Goal: Transaction & Acquisition: Purchase product/service

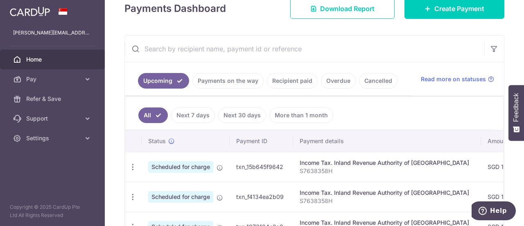
scroll to position [164, 0]
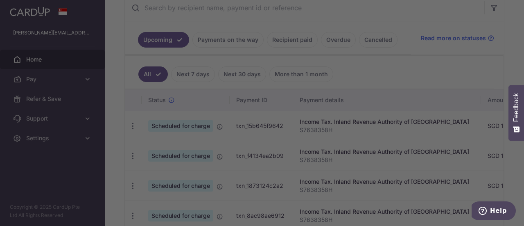
click at [406, 26] on div at bounding box center [264, 114] width 529 height 228
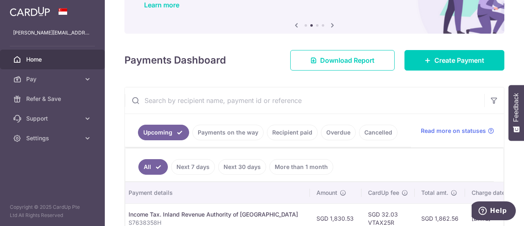
scroll to position [194, 0]
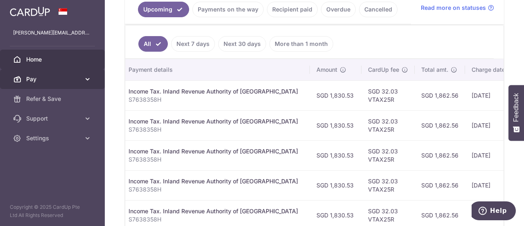
click at [91, 79] on icon at bounding box center [88, 79] width 8 height 8
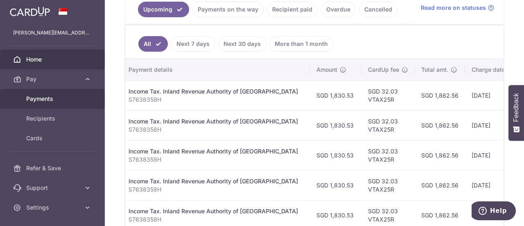
click at [44, 99] on span "Payments" at bounding box center [53, 99] width 54 height 8
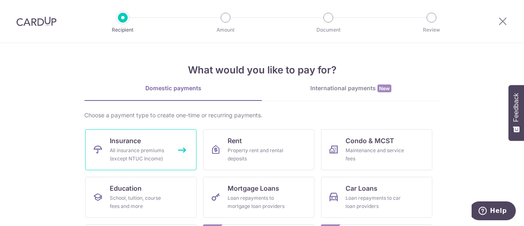
click at [138, 147] on div "All insurance premiums (except NTUC Income)" at bounding box center [139, 154] width 59 height 16
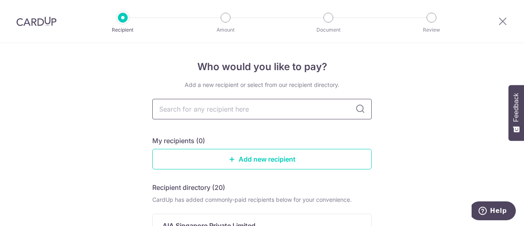
click at [221, 111] on input "text" at bounding box center [261, 109] width 219 height 20
type input "manuli"
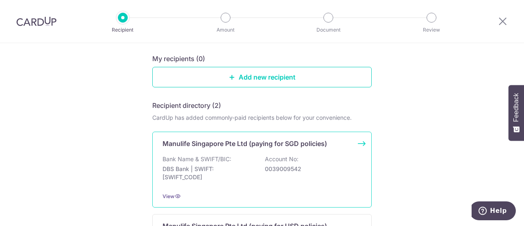
click at [224, 166] on p "DBS Bank | SWIFT: DBSSSGSGXXX" at bounding box center [209, 173] width 92 height 16
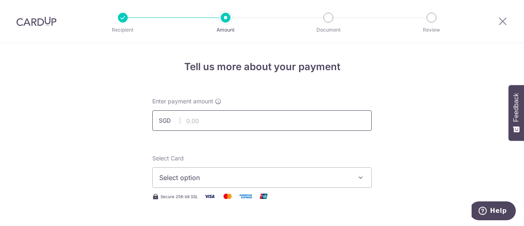
click at [199, 122] on input "text" at bounding box center [261, 120] width 219 height 20
paste input "$155.70"
type input "155.70"
click at [236, 178] on span "Select option" at bounding box center [254, 177] width 191 height 10
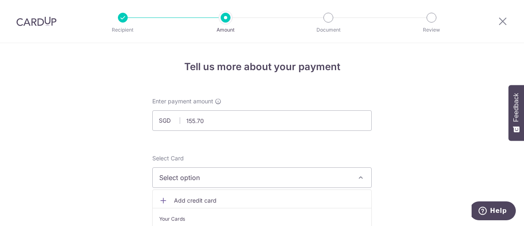
click at [190, 175] on span "Select option" at bounding box center [254, 177] width 191 height 10
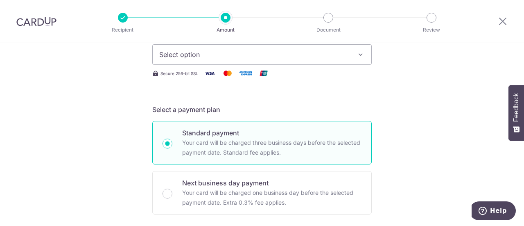
scroll to position [82, 0]
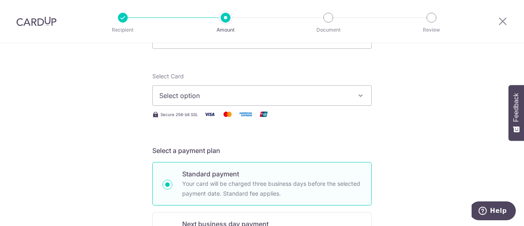
click at [175, 97] on span "Select option" at bounding box center [254, 95] width 191 height 10
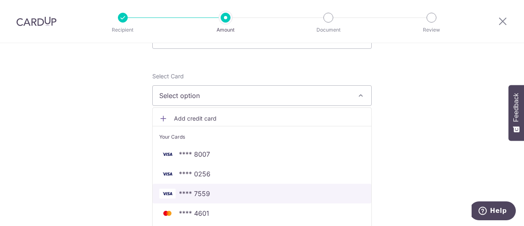
click at [209, 194] on span "**** 7559" at bounding box center [262, 193] width 206 height 10
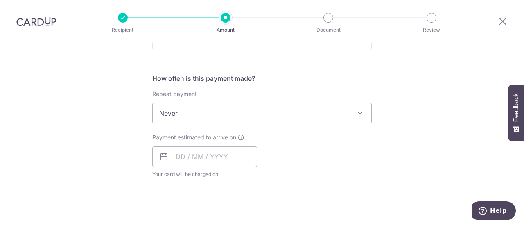
scroll to position [246, 0]
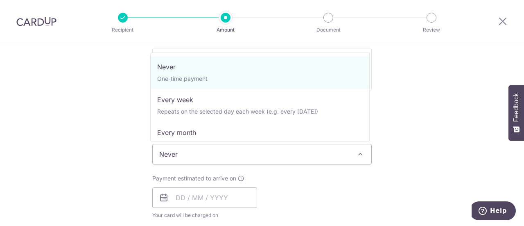
click at [219, 152] on span "Never" at bounding box center [262, 154] width 219 height 20
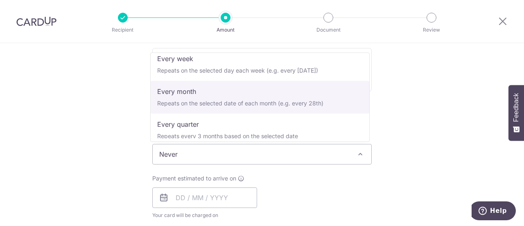
scroll to position [115, 0]
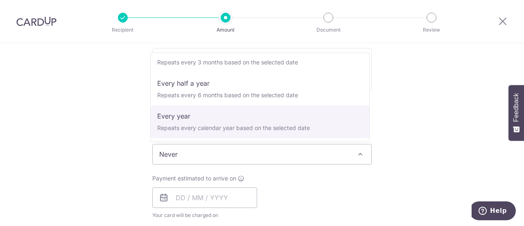
select select "6"
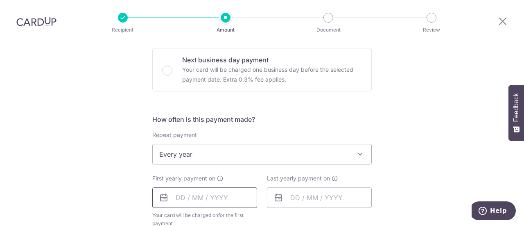
click at [204, 197] on input "text" at bounding box center [204, 197] width 105 height 20
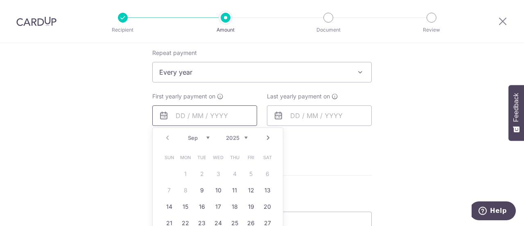
scroll to position [368, 0]
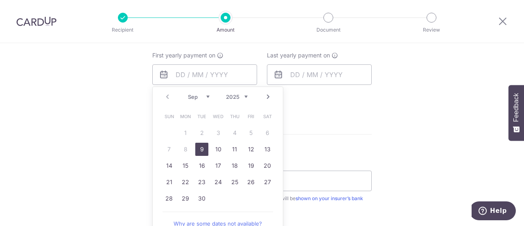
click at [196, 149] on link "9" at bounding box center [201, 148] width 13 height 13
type input "[DATE]"
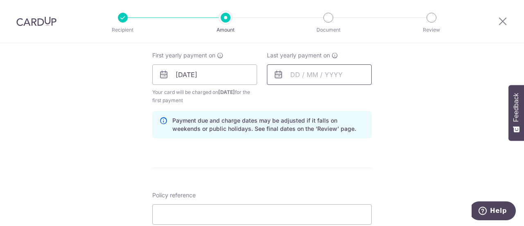
click at [318, 78] on input "text" at bounding box center [319, 74] width 105 height 20
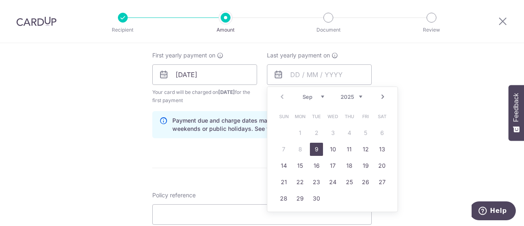
click at [359, 94] on select "2025 2026 2027 2028 2029 2030 2031 2032 2033 2034 2035" at bounding box center [352, 96] width 22 height 7
click at [327, 148] on link "9" at bounding box center [332, 148] width 13 height 13
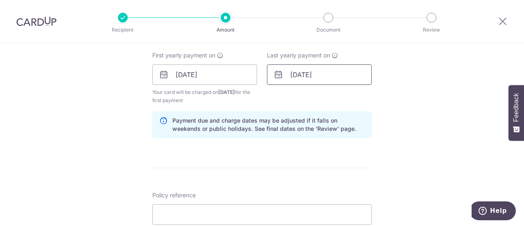
click at [312, 71] on input "09/09/2026" at bounding box center [319, 74] width 105 height 20
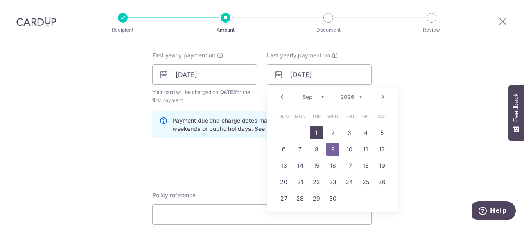
click at [316, 130] on link "1" at bounding box center [316, 132] width 13 height 13
type input "01/09/2026"
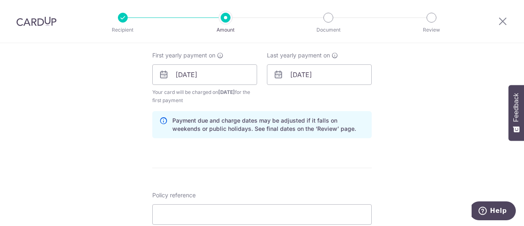
scroll to position [450, 0]
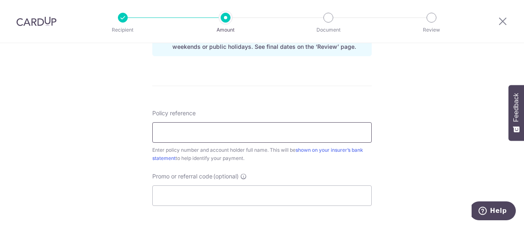
click at [177, 130] on input "Policy reference" at bounding box center [261, 132] width 219 height 20
paste input "1470570767"
type input "1470570767 [PERSON_NAME] [PERSON_NAME]"
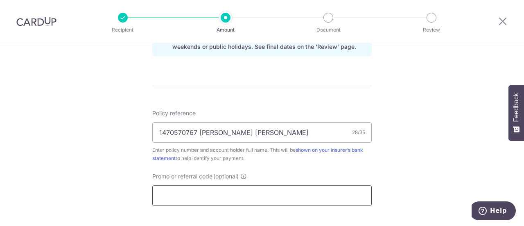
click at [209, 195] on input "Promo or referral code (optional)" at bounding box center [261, 195] width 219 height 20
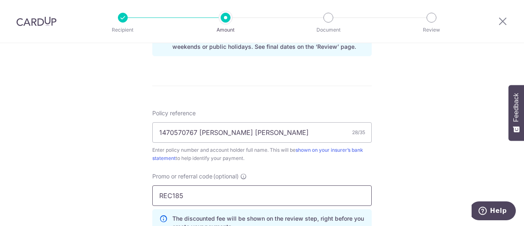
type input "REC185"
click at [136, 172] on div "Tell us more about your payment Enter payment amount SGD 155.70 155.70 Select C…" at bounding box center [262, 2] width 524 height 819
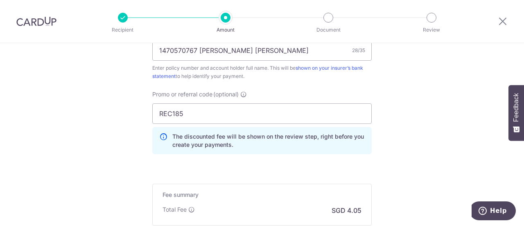
scroll to position [573, 0]
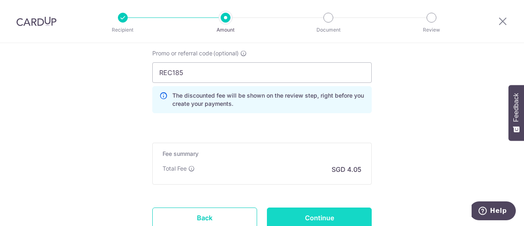
click at [316, 213] on input "Continue" at bounding box center [319, 217] width 105 height 20
type input "Create Schedule"
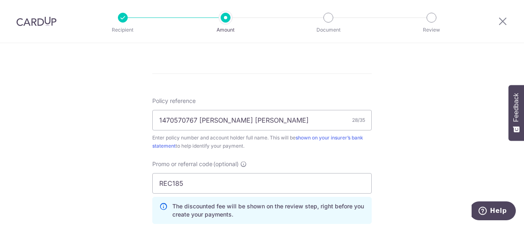
scroll to position [290, 0]
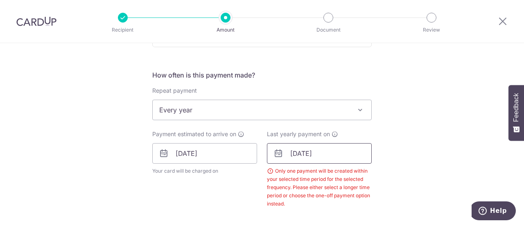
click at [305, 151] on input "01/09/2026" at bounding box center [319, 153] width 105 height 20
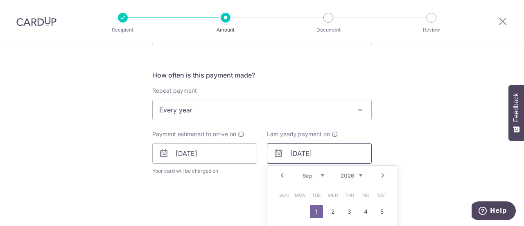
scroll to position [331, 0]
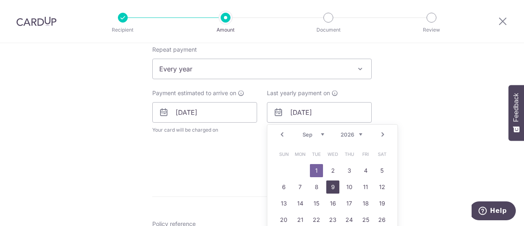
click at [329, 186] on link "9" at bounding box center [332, 186] width 13 height 13
type input "[DATE]"
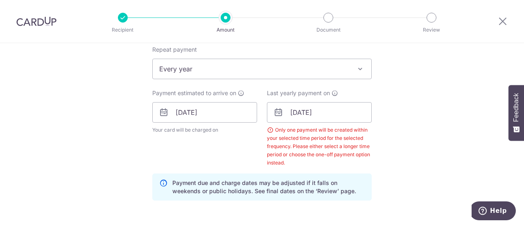
click at [402, 110] on div "Tell us more about your payment Enter payment amount SGD 155.70 155.70 Select C…" at bounding box center [262, 134] width 524 height 844
click at [394, 109] on div "Tell us more about your payment Enter payment amount SGD 155.70 155.70 Select C…" at bounding box center [262, 134] width 524 height 844
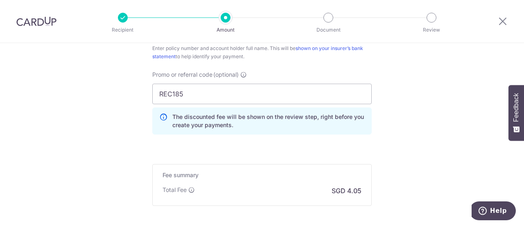
scroll to position [659, 0]
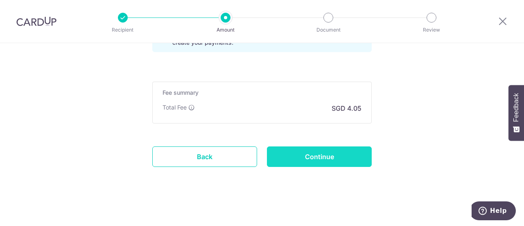
click at [319, 152] on input "Continue" at bounding box center [319, 156] width 105 height 20
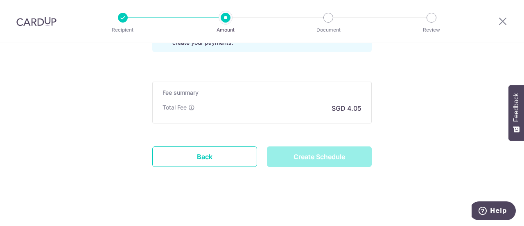
type input "Create Schedule"
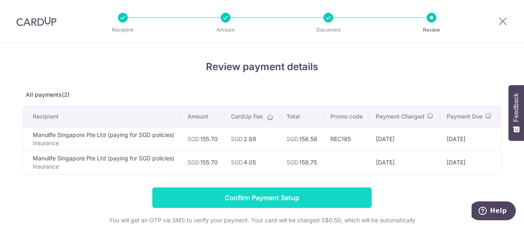
click at [262, 202] on input "Confirm Payment Setup" at bounding box center [261, 197] width 219 height 20
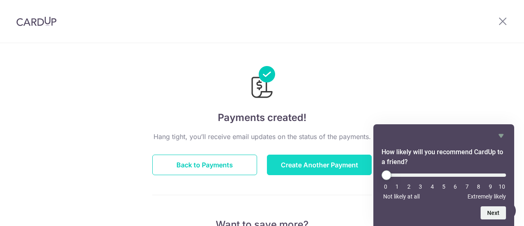
click at [301, 165] on button "Create Another Payment" at bounding box center [319, 164] width 105 height 20
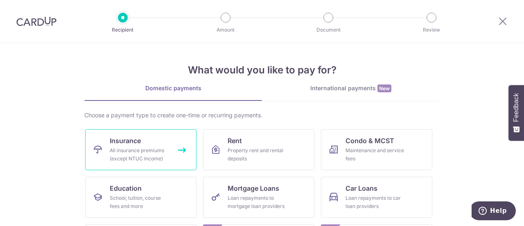
click at [110, 154] on div "All insurance premiums (except NTUC Income)" at bounding box center [139, 154] width 59 height 16
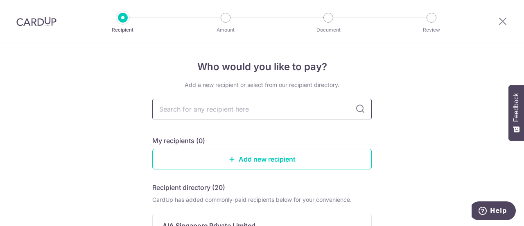
click at [219, 112] on input "text" at bounding box center [261, 109] width 219 height 20
type input "manulife"
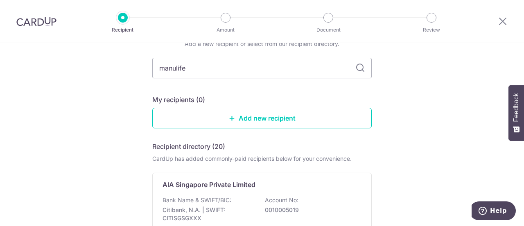
scroll to position [82, 0]
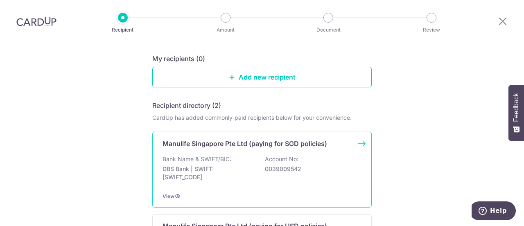
click at [208, 165] on p "DBS Bank | SWIFT: [SWIFT_CODE]" at bounding box center [209, 173] width 92 height 16
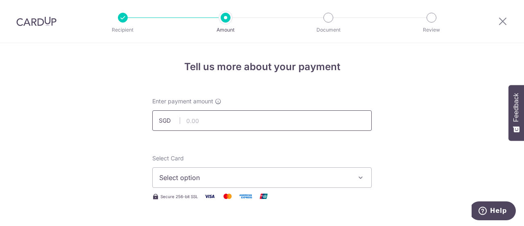
click at [208, 122] on input "text" at bounding box center [261, 120] width 219 height 20
paste input "$155.70"
type input "155.70"
click at [193, 178] on span "Select option" at bounding box center [254, 177] width 191 height 10
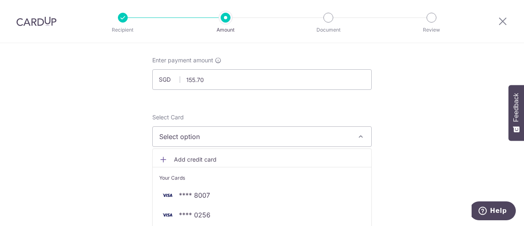
scroll to position [82, 0]
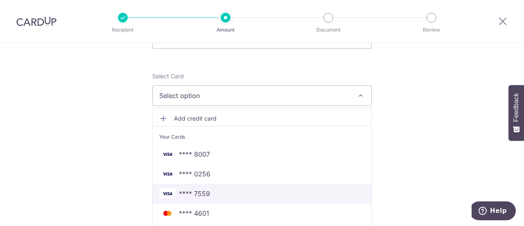
click at [183, 192] on span "**** 7559" at bounding box center [194, 193] width 31 height 10
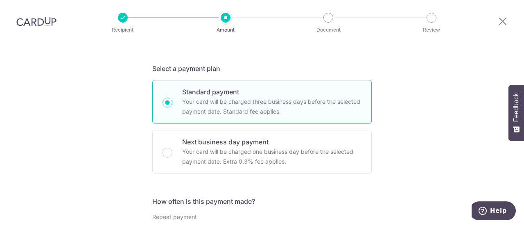
scroll to position [246, 0]
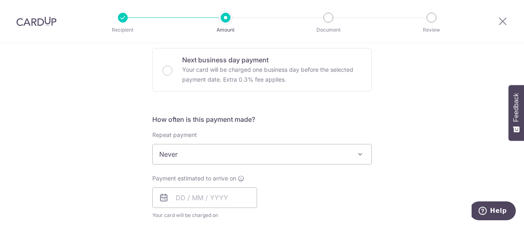
click at [194, 156] on span "Never" at bounding box center [262, 154] width 219 height 20
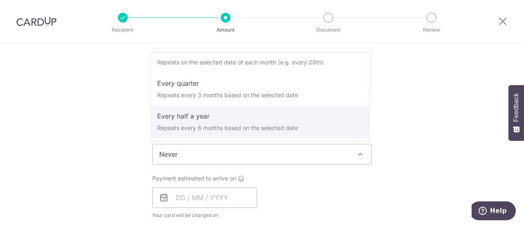
scroll to position [115, 0]
select select "6"
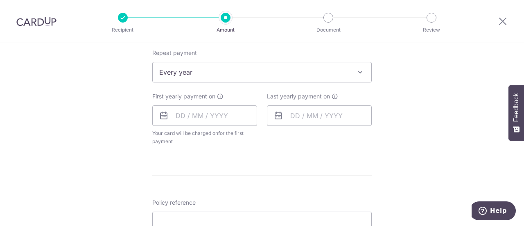
scroll to position [368, 0]
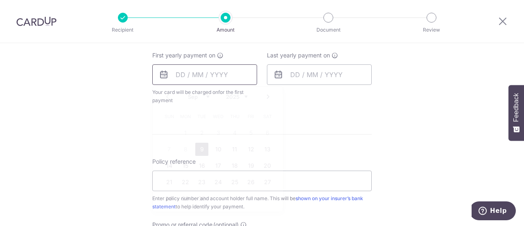
click at [191, 76] on input "text" at bounding box center [204, 74] width 105 height 20
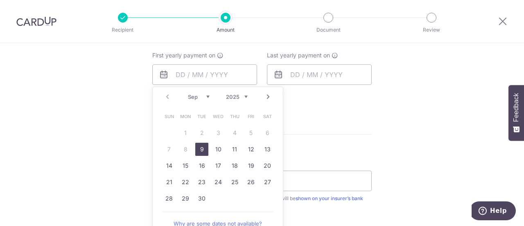
click at [197, 146] on link "9" at bounding box center [201, 148] width 13 height 13
type input "[DATE]"
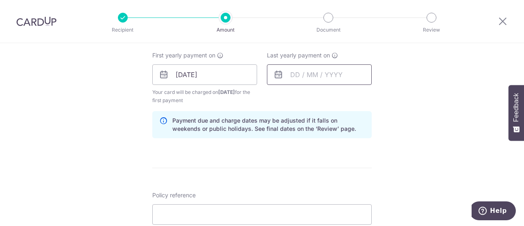
click at [318, 77] on input "text" at bounding box center [319, 74] width 105 height 20
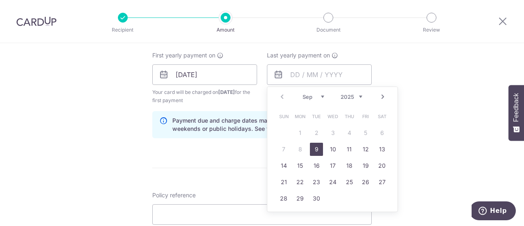
click at [343, 98] on select "2025 2026 2027 2028 2029 2030 2031 2032 2033 2034 2035" at bounding box center [352, 96] width 22 height 7
click at [332, 148] on link "9" at bounding box center [332, 148] width 13 height 13
type input "09/09/2026"
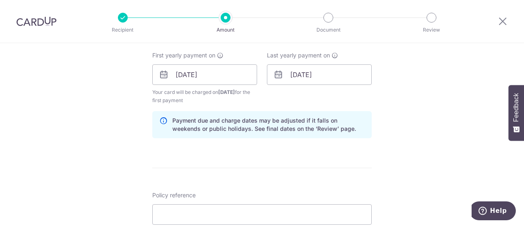
scroll to position [450, 0]
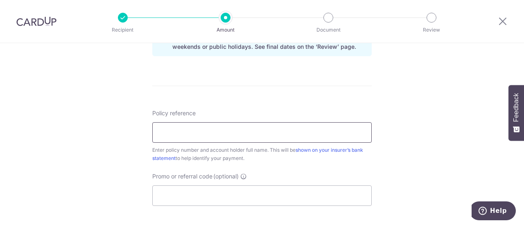
click at [192, 131] on input "Policy reference" at bounding box center [261, 132] width 219 height 20
paste input "1470570775"
type input "1470570775 Lim Mei Fern Ruth"
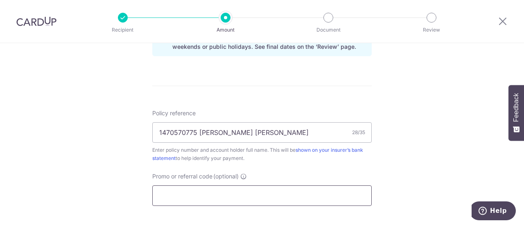
click at [211, 195] on input "Promo or referral code (optional)" at bounding box center [261, 195] width 219 height 20
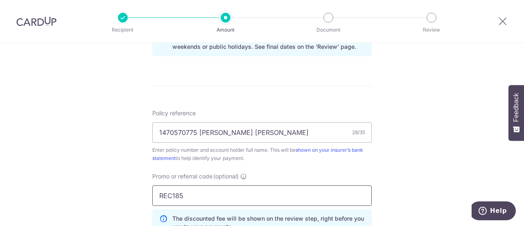
type input "REC185"
click at [90, 155] on div "Tell us more about your payment Enter payment amount SGD 155.70 155.70 Select C…" at bounding box center [262, 2] width 524 height 819
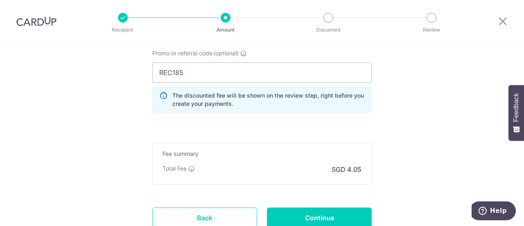
scroll to position [614, 0]
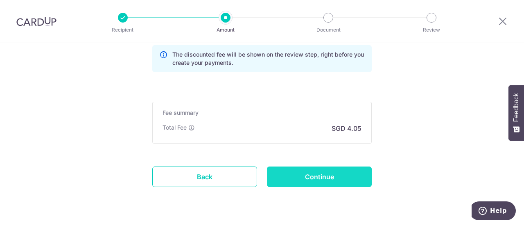
click at [304, 178] on input "Continue" at bounding box center [319, 176] width 105 height 20
type input "Create Schedule"
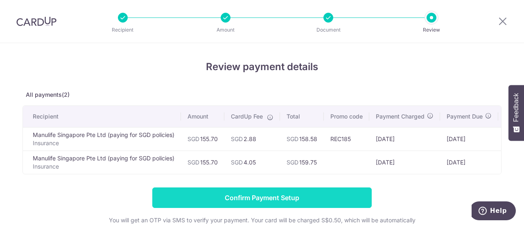
click at [262, 200] on input "Confirm Payment Setup" at bounding box center [261, 197] width 219 height 20
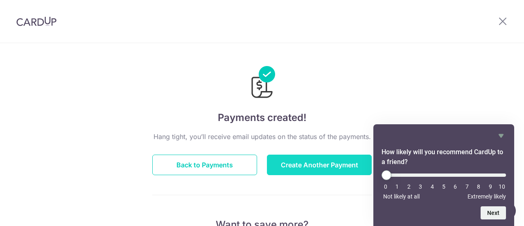
click at [295, 163] on button "Create Another Payment" at bounding box center [319, 164] width 105 height 20
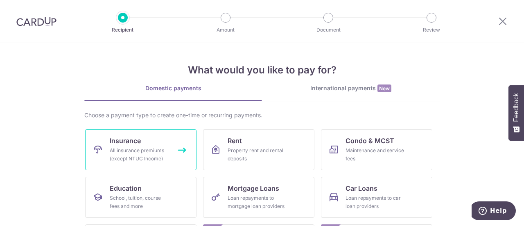
click at [160, 153] on div "All insurance premiums (except NTUC Income)" at bounding box center [139, 154] width 59 height 16
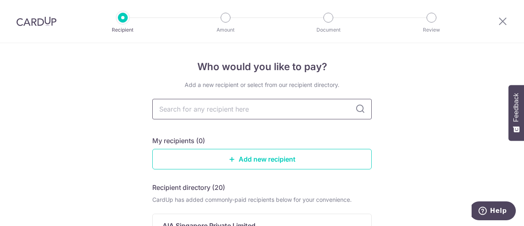
drag, startPoint x: 0, startPoint y: 0, endPoint x: 232, endPoint y: 107, distance: 255.2
click at [232, 107] on input "text" at bounding box center [261, 109] width 219 height 20
type input "man"
type input "manu"
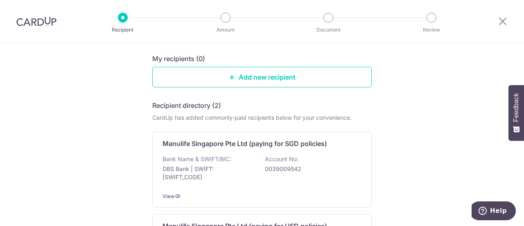
scroll to position [123, 0]
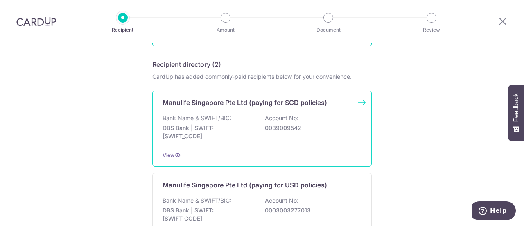
click at [218, 128] on p "DBS Bank | SWIFT: DBSSSGSGXXX" at bounding box center [209, 132] width 92 height 16
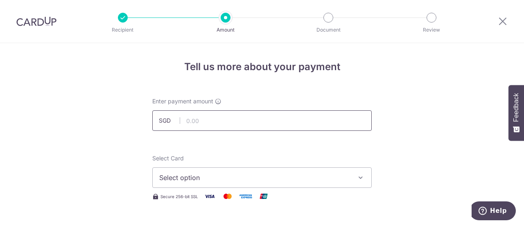
click at [201, 119] on input "text" at bounding box center [261, 120] width 219 height 20
paste input "$155.70"
type input "155.70"
click at [190, 175] on span "Select option" at bounding box center [254, 177] width 191 height 10
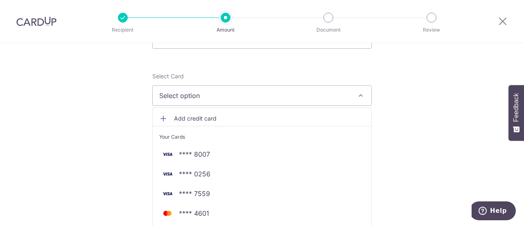
scroll to position [123, 0]
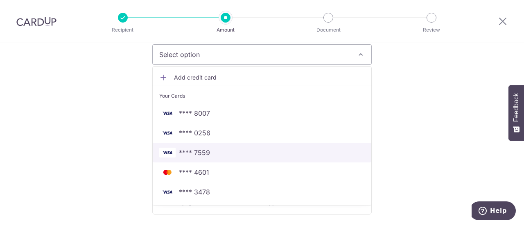
drag, startPoint x: 203, startPoint y: 151, endPoint x: 140, endPoint y: 129, distance: 66.9
click at [203, 151] on span "**** 7559" at bounding box center [194, 152] width 31 height 10
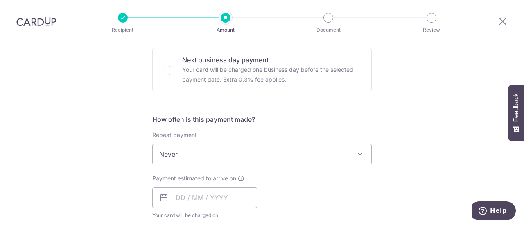
scroll to position [287, 0]
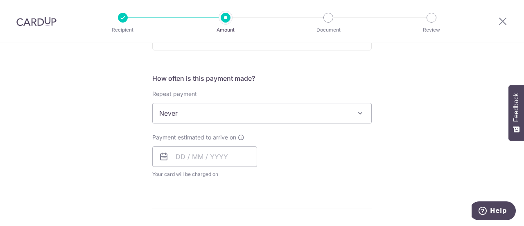
click at [187, 113] on span "Never" at bounding box center [262, 113] width 219 height 20
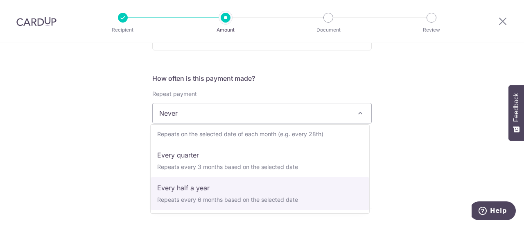
scroll to position [115, 0]
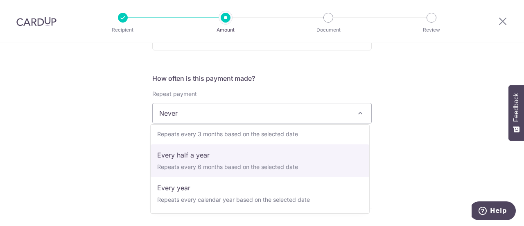
select select "6"
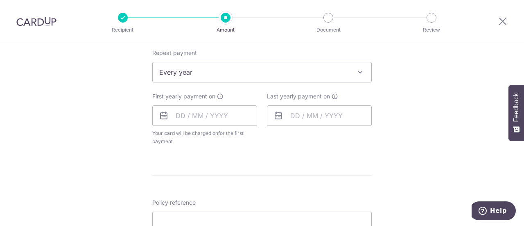
scroll to position [368, 0]
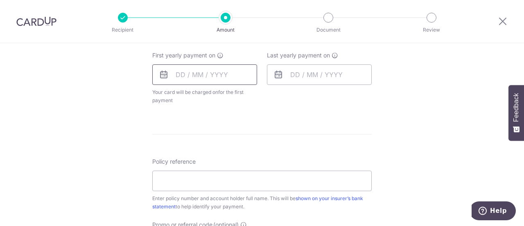
click at [209, 73] on input "text" at bounding box center [204, 74] width 105 height 20
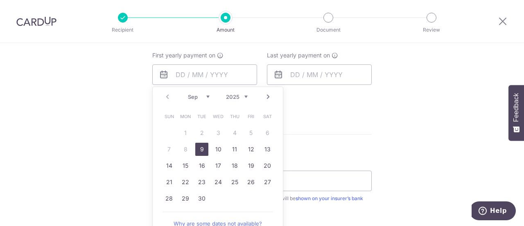
click at [201, 147] on link "9" at bounding box center [201, 148] width 13 height 13
type input "[DATE]"
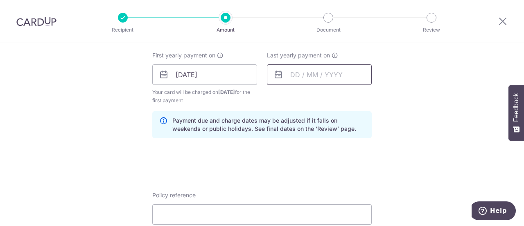
click at [310, 77] on input "text" at bounding box center [319, 74] width 105 height 20
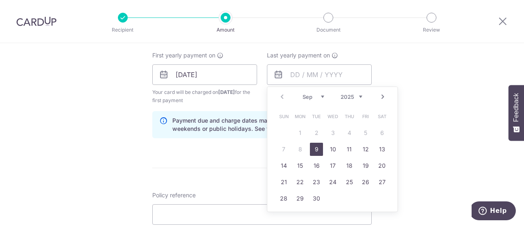
click at [347, 99] on div "Prev Next Sep Oct Nov Dec 2025 2026 2027 2028 2029 2030 2031 2032 2033 2034 2035" at bounding box center [332, 97] width 130 height 20
click at [355, 97] on select "2025 2026 2027 2028 2029 2030 2031 2032 2033 2034 2035" at bounding box center [352, 96] width 22 height 7
click at [330, 148] on link "9" at bounding box center [332, 148] width 13 height 13
type input "09/09/2026"
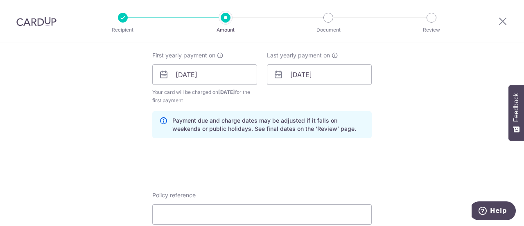
click at [106, 131] on div "Tell us more about your payment Enter payment amount SGD 155.70 155.70 Select C…" at bounding box center [262, 66] width 524 height 782
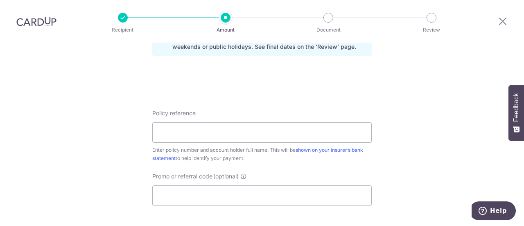
scroll to position [491, 0]
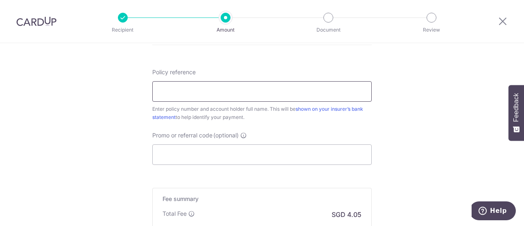
click at [187, 91] on input "Policy reference" at bounding box center [261, 91] width 219 height 20
paste input "1470570783"
type input "1470570783 [PERSON_NAME] [PERSON_NAME]"
click at [201, 153] on input "Promo or referral code (optional)" at bounding box center [261, 154] width 219 height 20
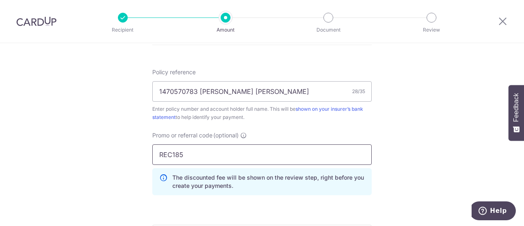
type input "REC185"
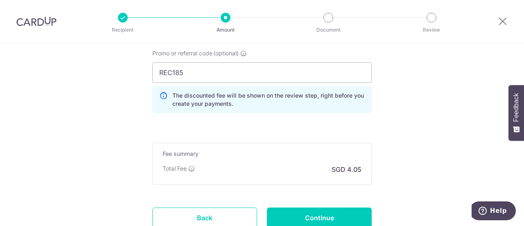
scroll to position [614, 0]
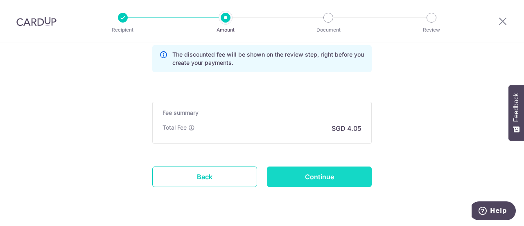
click at [310, 176] on input "Continue" at bounding box center [319, 176] width 105 height 20
type input "Create Schedule"
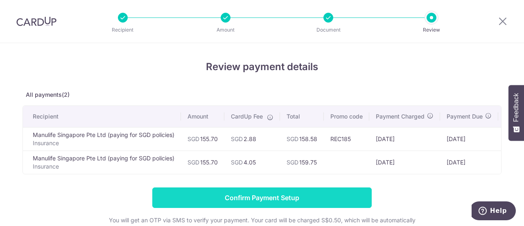
click at [262, 201] on input "Confirm Payment Setup" at bounding box center [261, 197] width 219 height 20
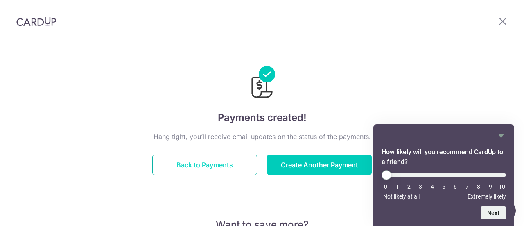
click at [243, 161] on button "Back to Payments" at bounding box center [204, 164] width 105 height 20
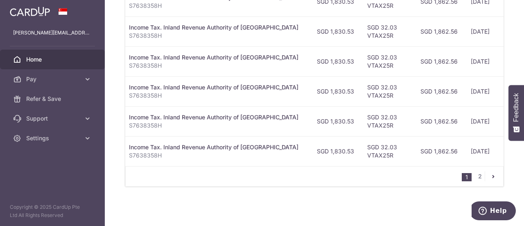
scroll to position [203, 0]
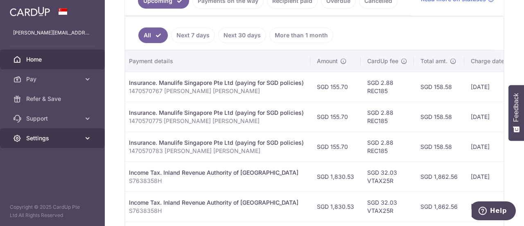
click at [51, 136] on span "Settings" at bounding box center [53, 138] width 54 height 8
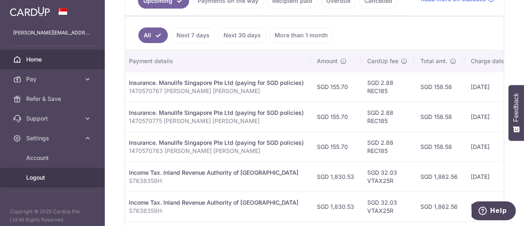
click at [38, 176] on span "Logout" at bounding box center [53, 177] width 54 height 8
